Goal: Information Seeking & Learning: Understand process/instructions

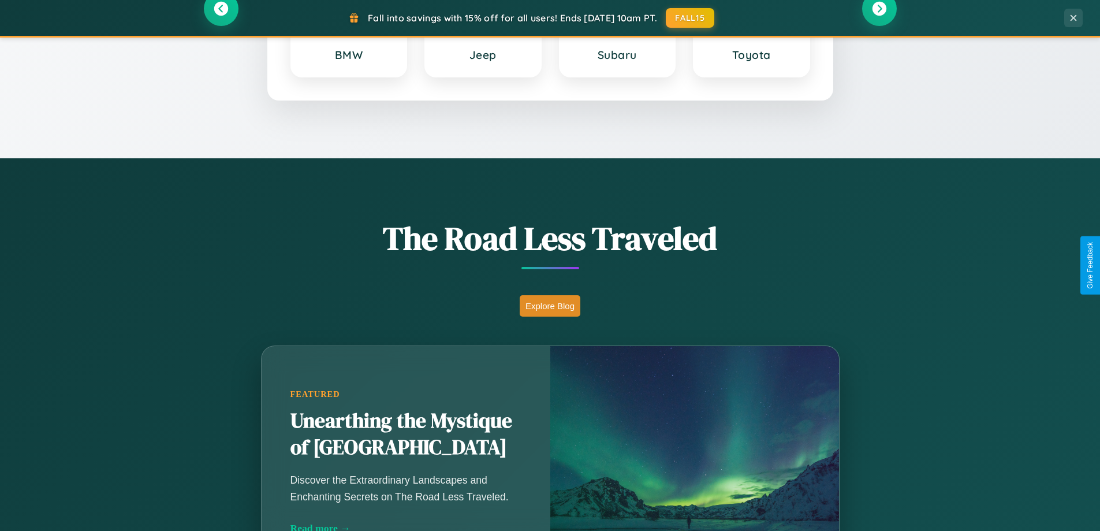
scroll to position [2222, 0]
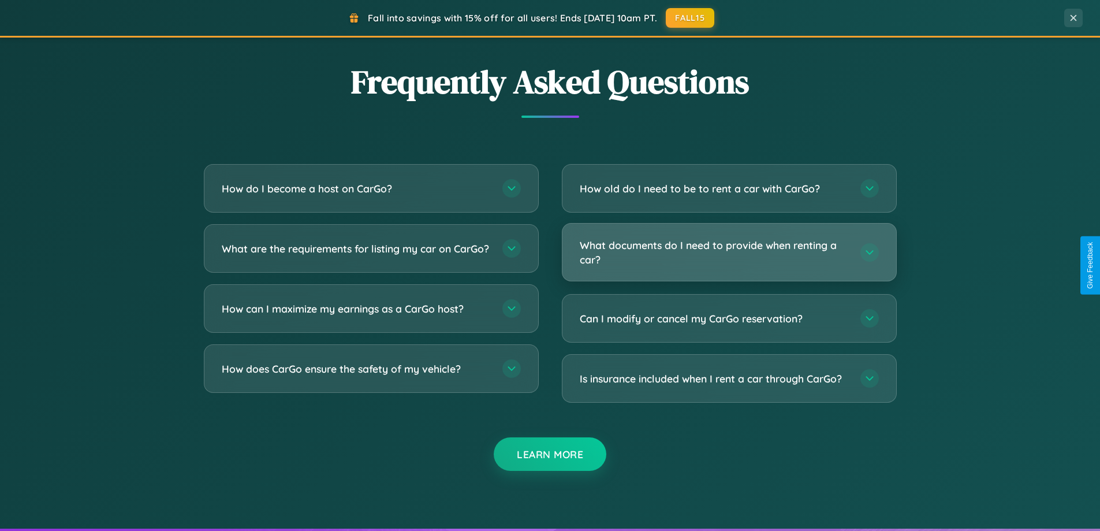
click at [729, 252] on h3 "What documents do I need to provide when renting a car?" at bounding box center [714, 252] width 269 height 28
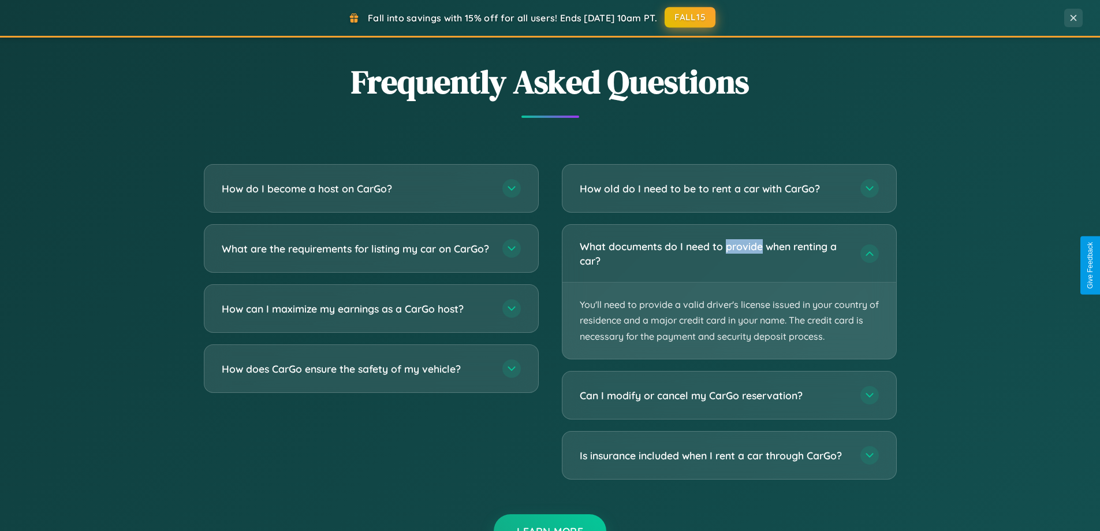
click at [691, 18] on button "FALL15" at bounding box center [690, 17] width 51 height 21
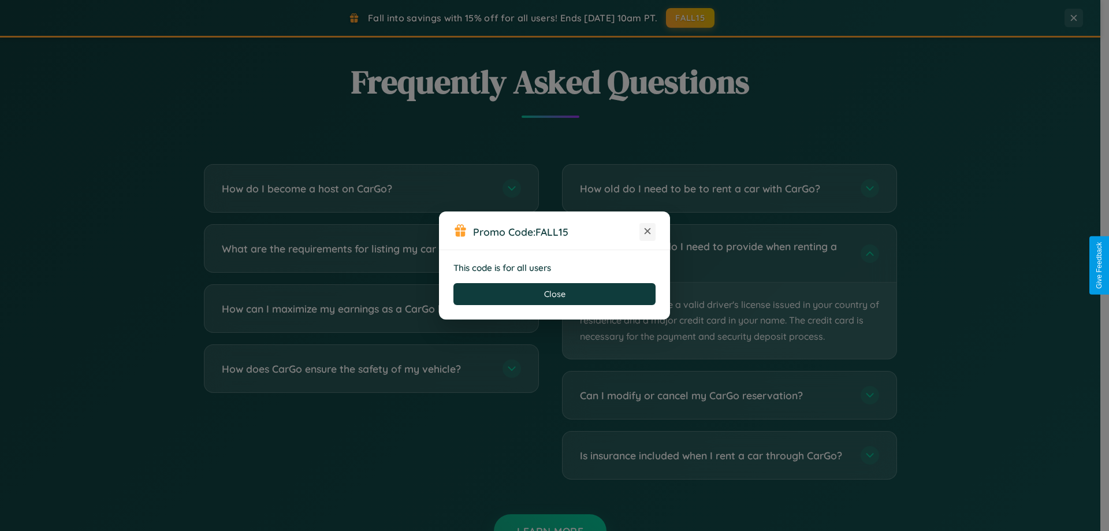
click at [647, 232] on icon at bounding box center [647, 231] width 12 height 12
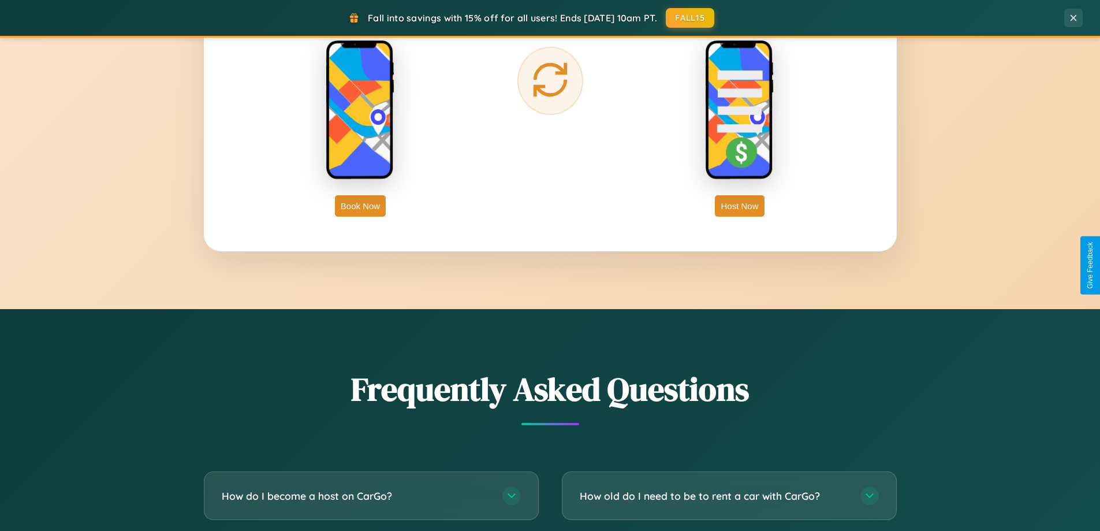
scroll to position [794, 0]
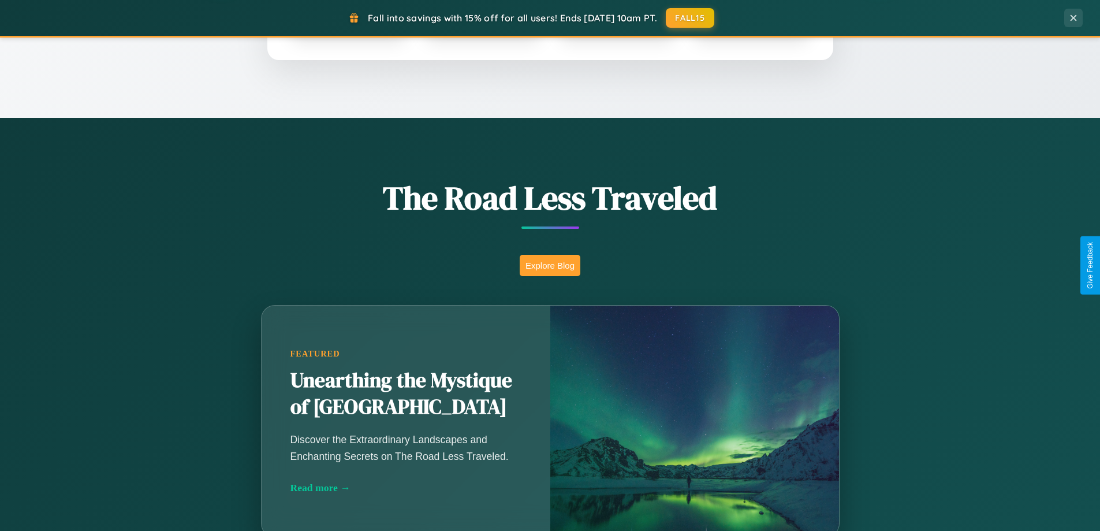
click at [550, 265] on button "Explore Blog" at bounding box center [550, 265] width 61 height 21
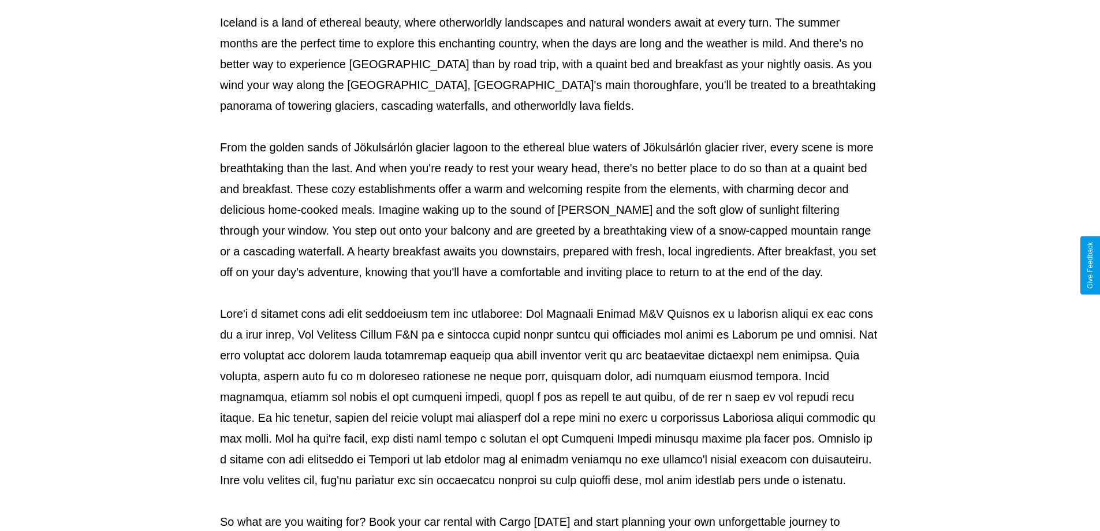
scroll to position [374, 0]
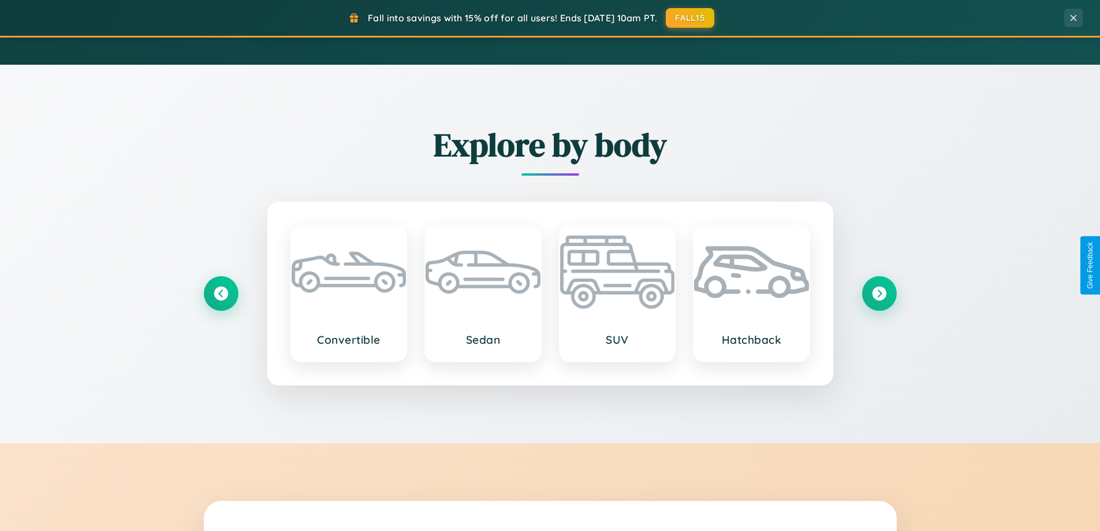
scroll to position [1855, 0]
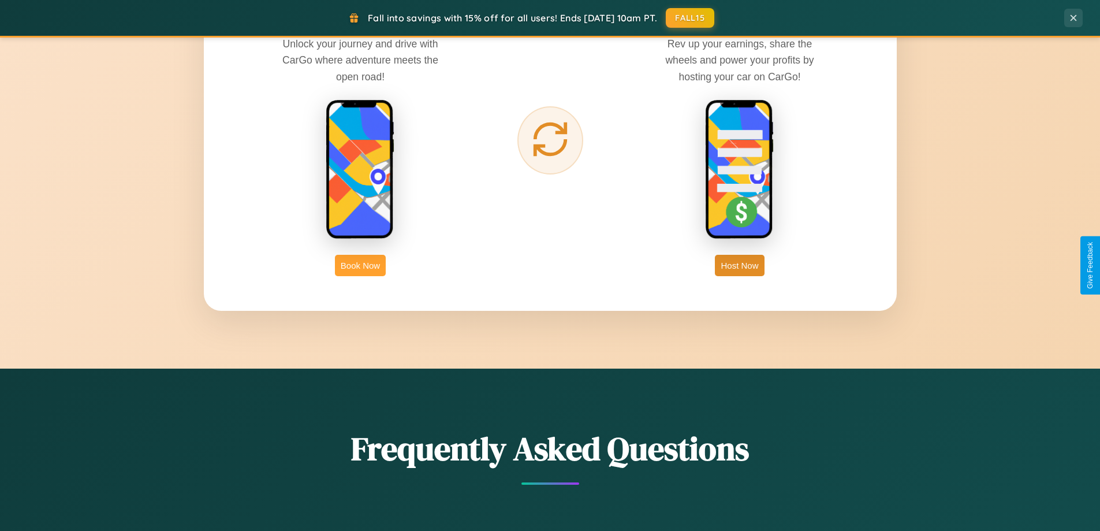
click at [360, 265] on button "Book Now" at bounding box center [360, 265] width 51 height 21
